Goal: Information Seeking & Learning: Learn about a topic

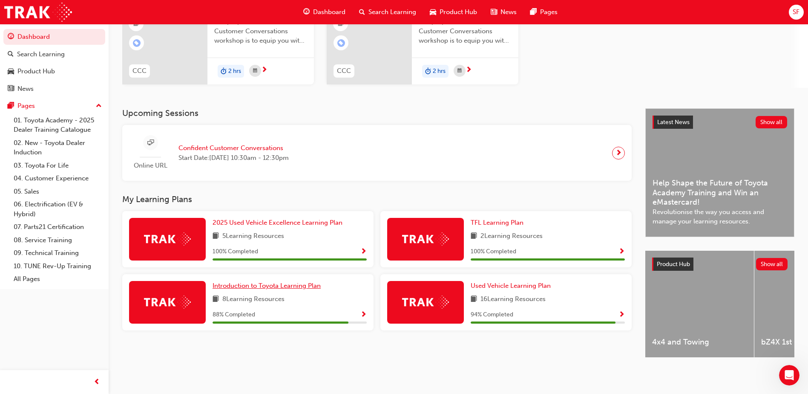
click at [282, 282] on span "Introduction to Toyota Learning Plan" at bounding box center [267, 286] width 108 height 8
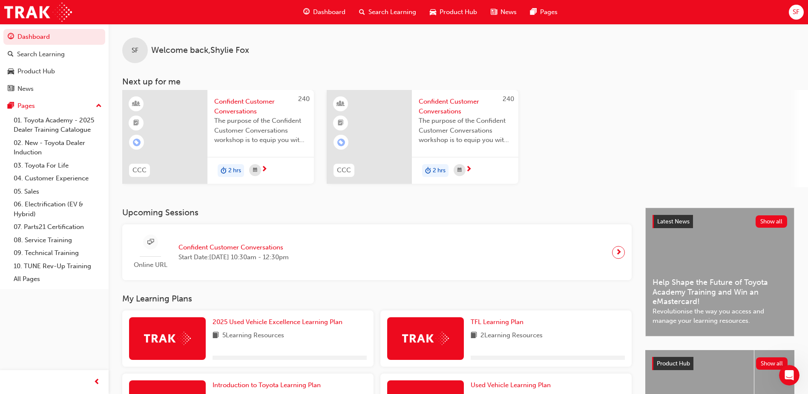
scroll to position [103, 0]
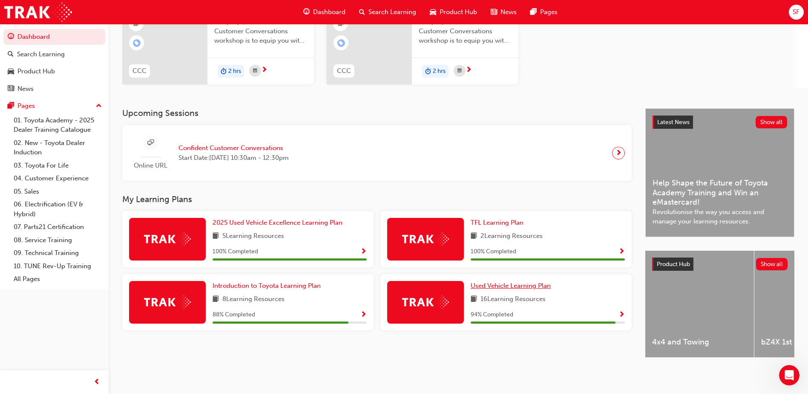
click at [521, 282] on span "Used Vehicle Learning Plan" at bounding box center [511, 286] width 80 height 8
